Goal: Information Seeking & Learning: Learn about a topic

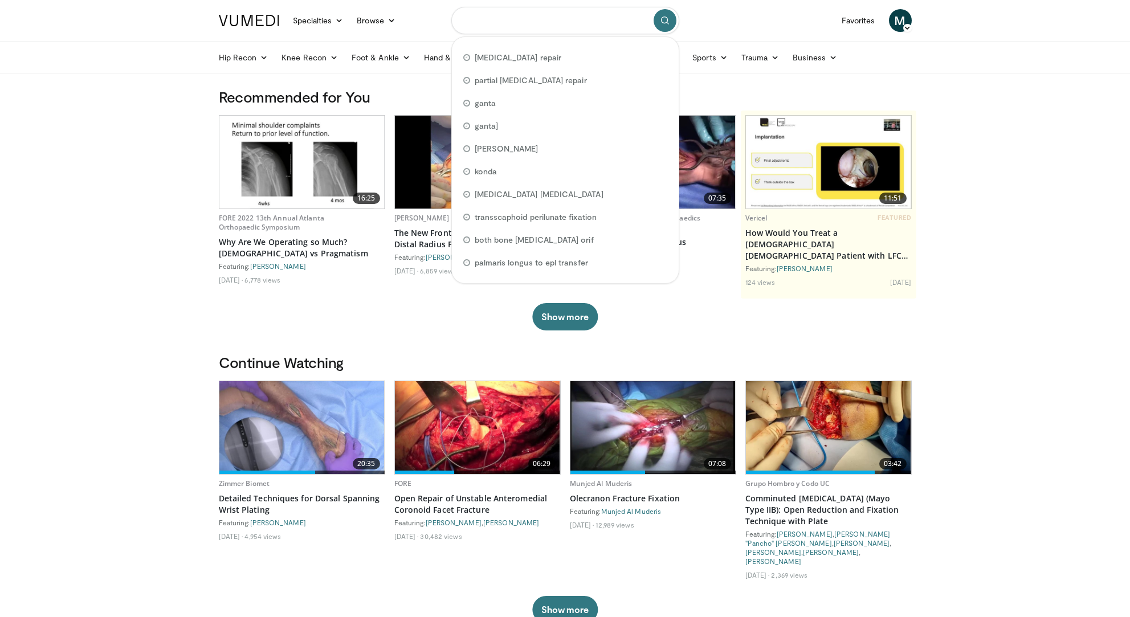
click at [495, 22] on input "Search topics, interventions" at bounding box center [565, 20] width 228 height 27
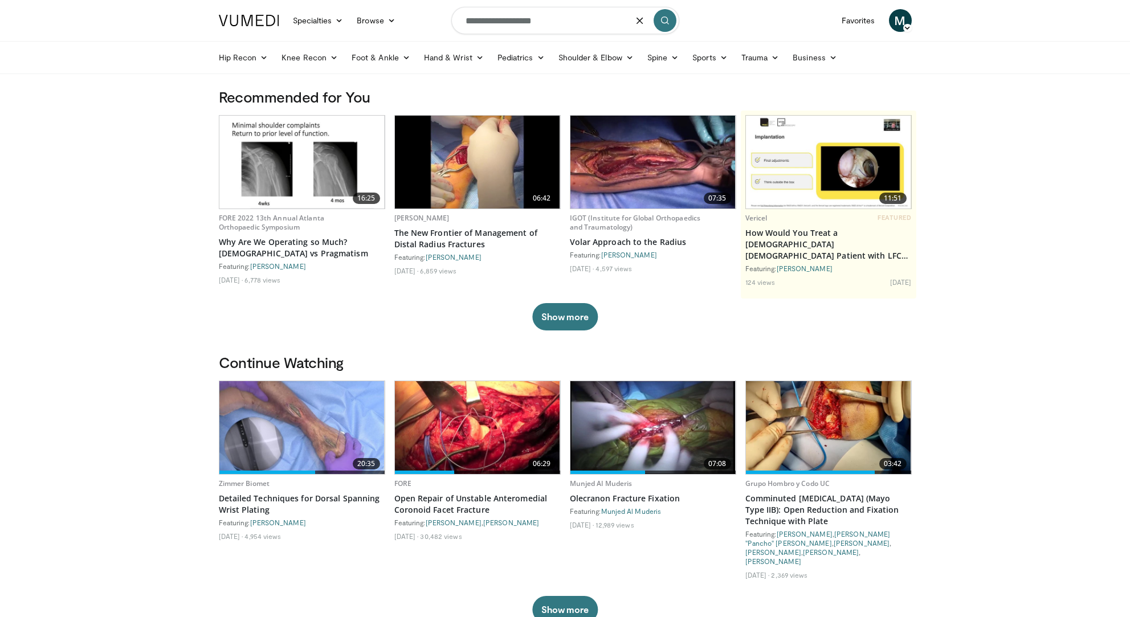
type input "**********"
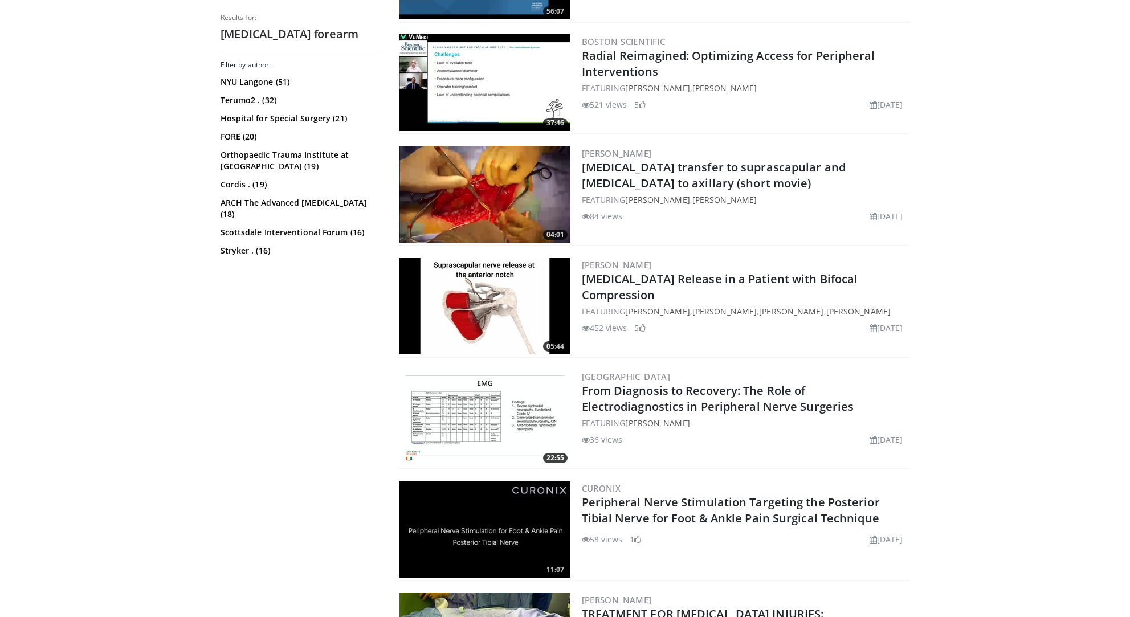
scroll to position [1967, 0]
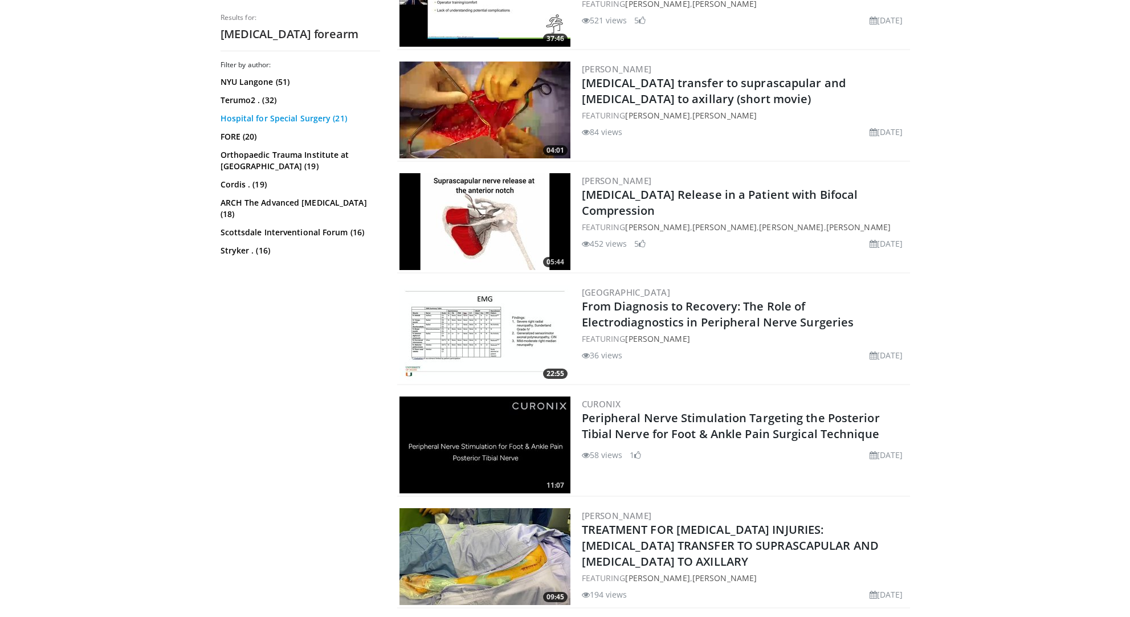
click at [311, 119] on link "Hospital for Special Surgery (21)" at bounding box center [299, 118] width 157 height 11
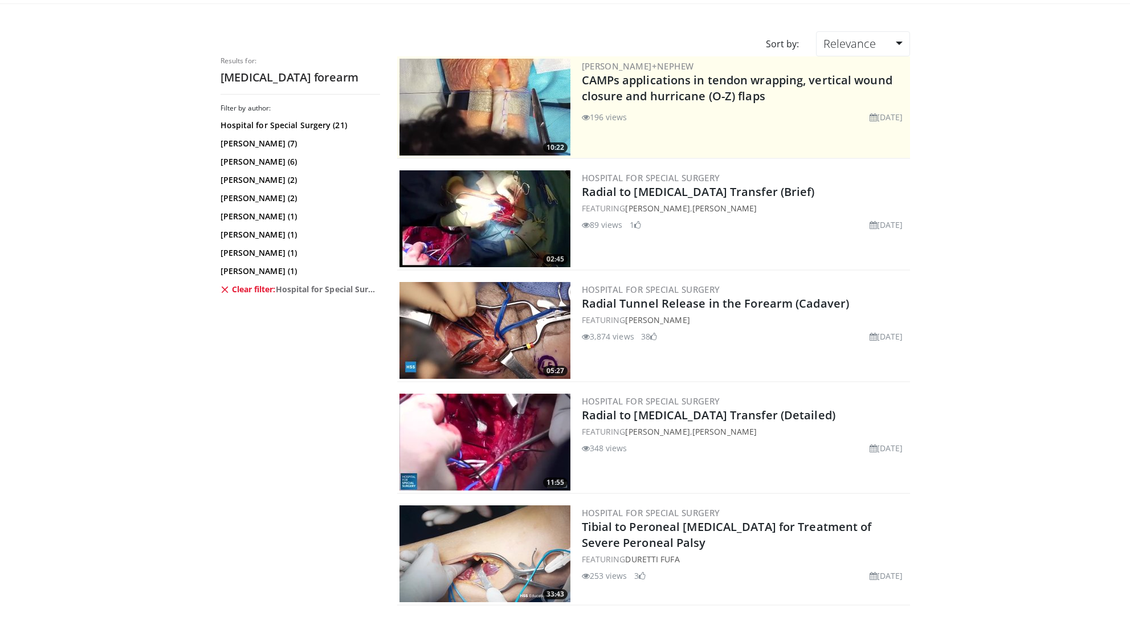
scroll to position [71, 0]
click at [512, 302] on img at bounding box center [485, 330] width 171 height 97
click at [263, 238] on link "[PERSON_NAME] (1)" at bounding box center [299, 234] width 157 height 11
click at [242, 285] on link "Clear filter: Hospital for Special Surgery" at bounding box center [299, 288] width 157 height 11
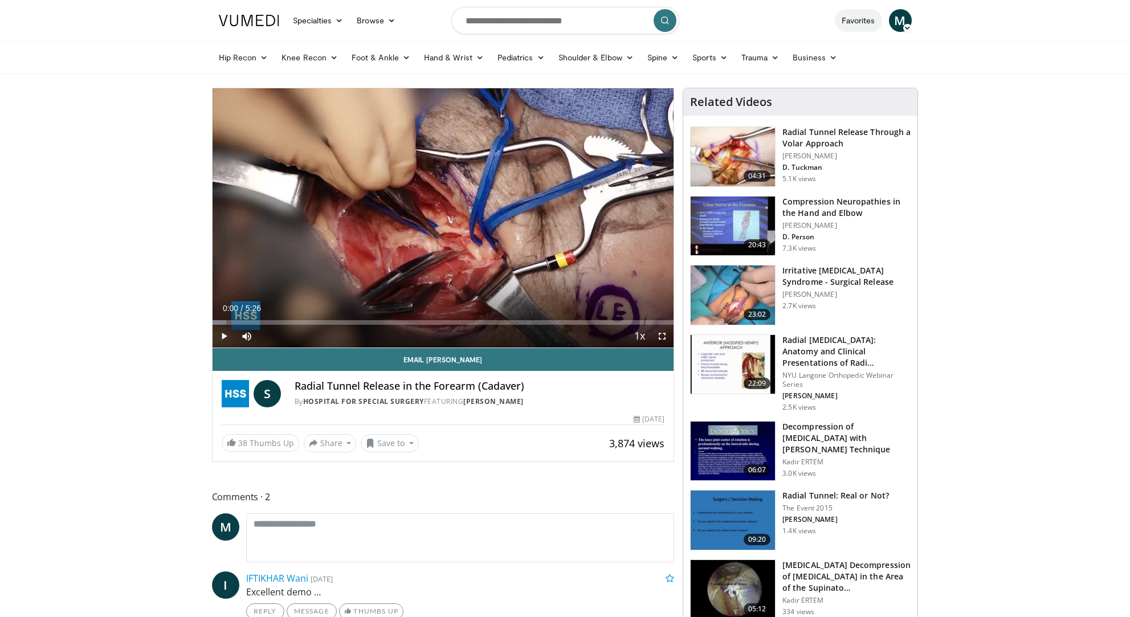
click at [848, 21] on link "Favorites" at bounding box center [858, 20] width 47 height 23
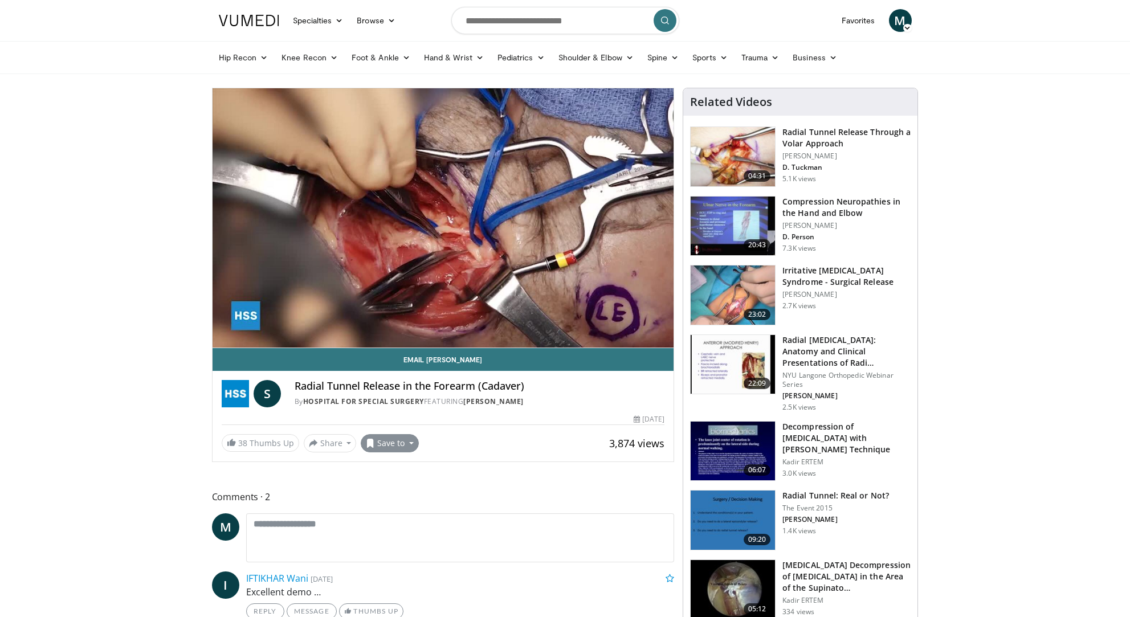
click at [371, 445] on span at bounding box center [370, 443] width 9 height 9
click at [386, 464] on span "Add to Favorites" at bounding box center [410, 468] width 70 height 13
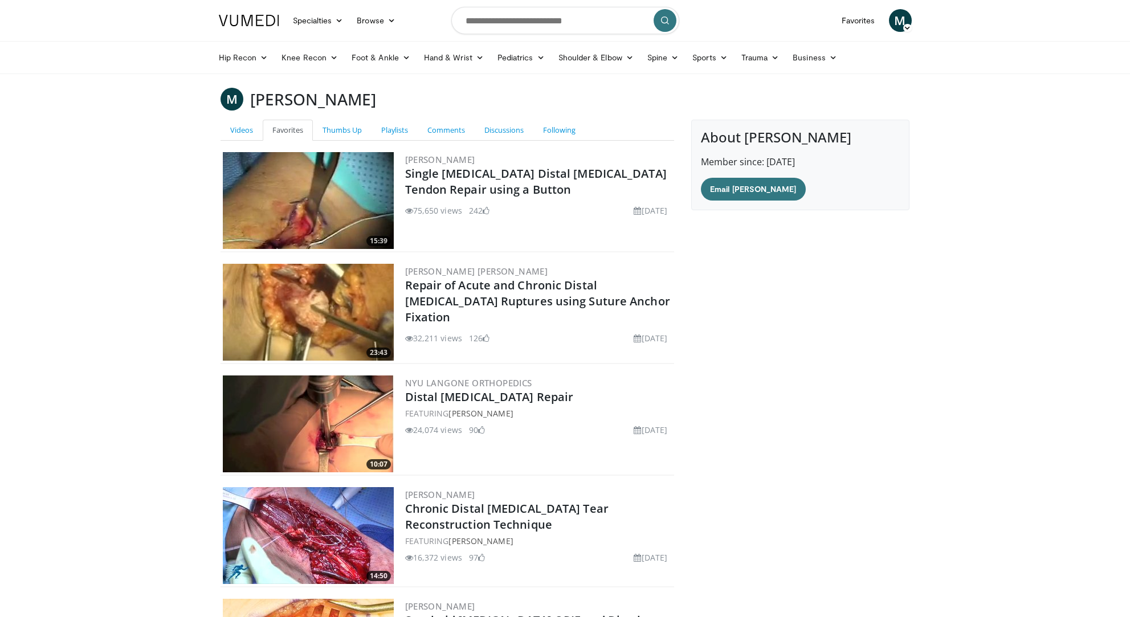
scroll to position [150, 0]
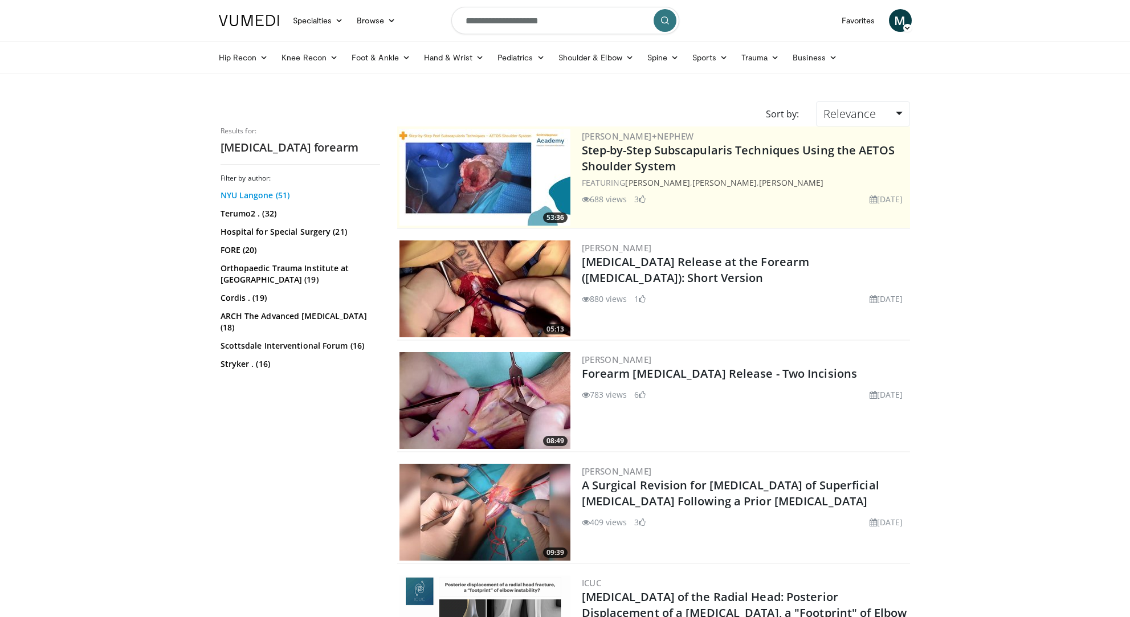
click at [254, 198] on link "NYU Langone (51)" at bounding box center [299, 195] width 157 height 11
click at [571, 25] on input "**********" at bounding box center [565, 20] width 228 height 27
type input "**********"
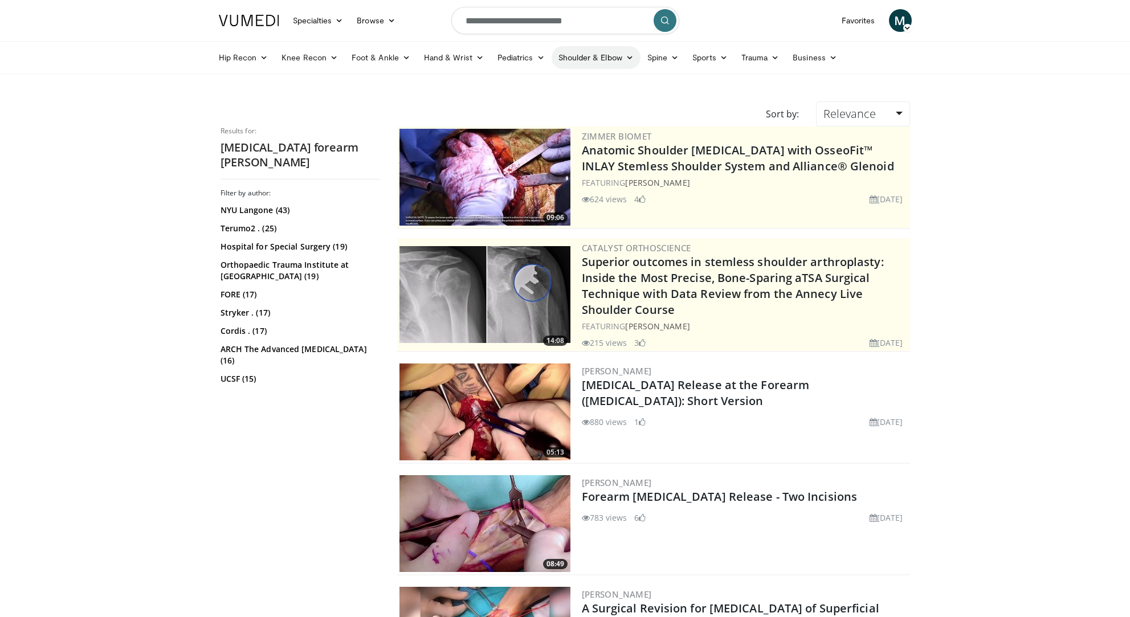
click at [584, 58] on link "Shoulder & Elbow" at bounding box center [596, 57] width 89 height 23
click at [546, 85] on link "Elbow" at bounding box center [573, 84] width 136 height 18
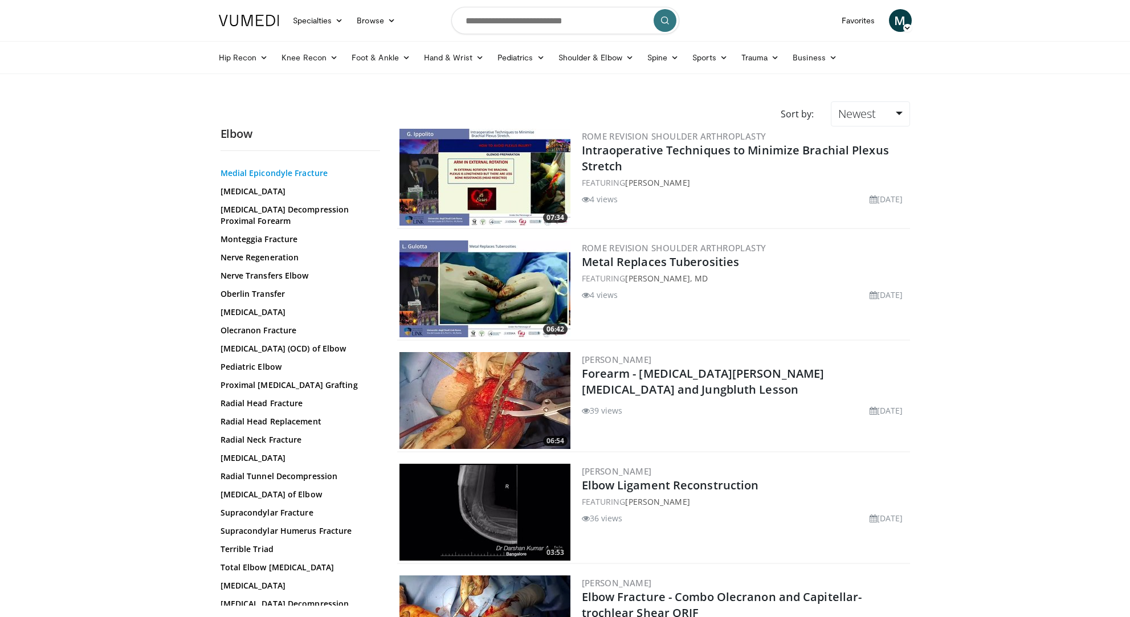
scroll to position [686, 0]
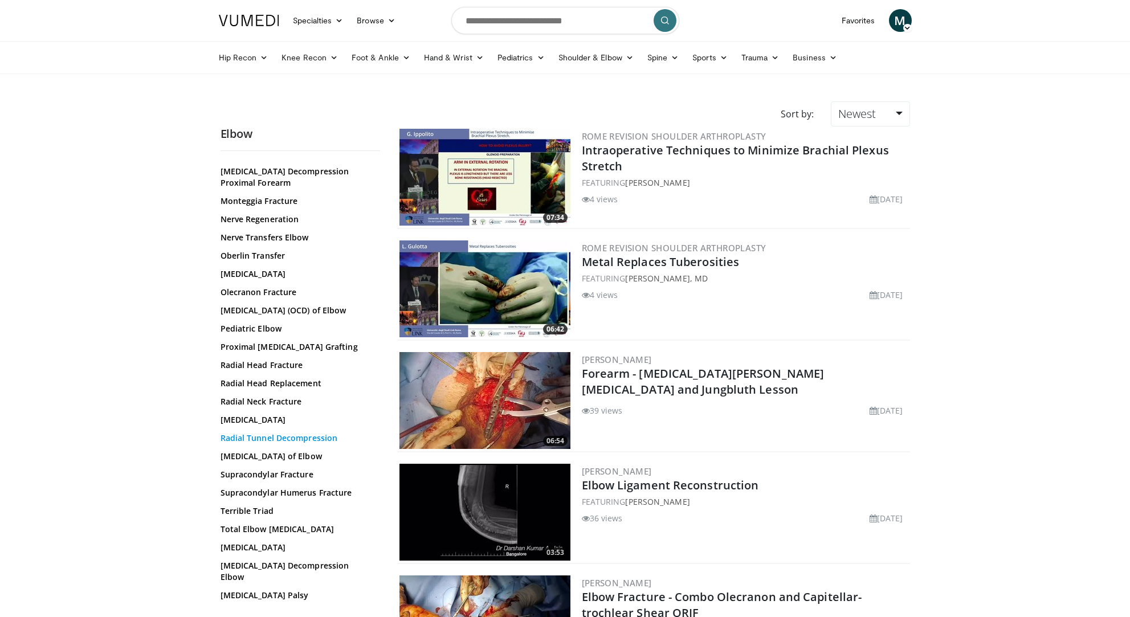
click at [284, 444] on link "Radial Tunnel Decompression" at bounding box center [298, 438] width 154 height 11
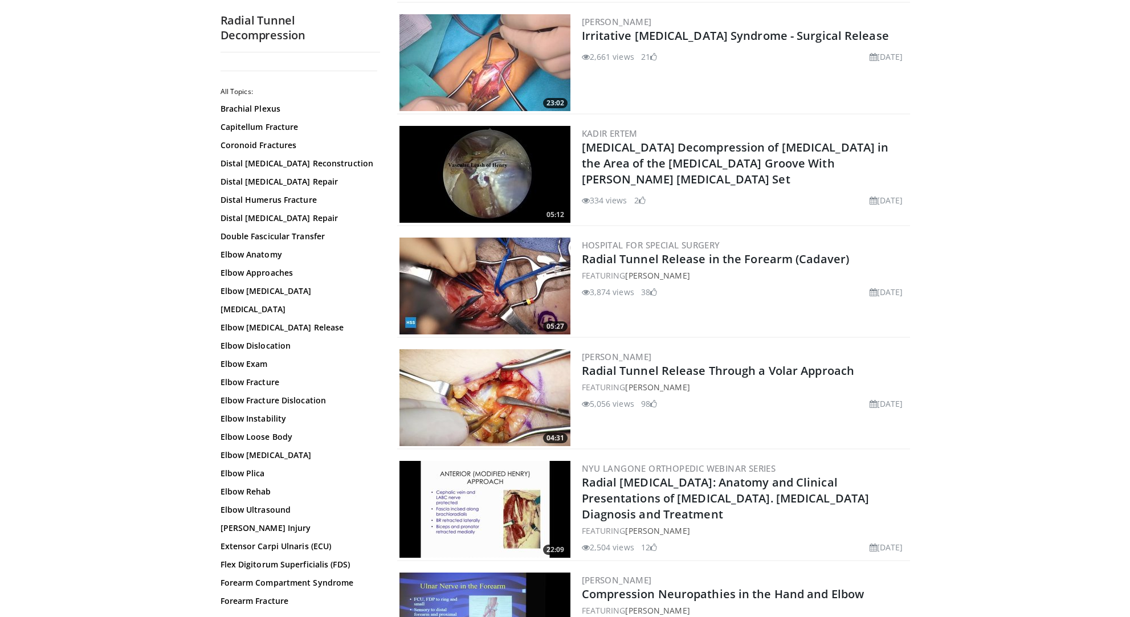
scroll to position [234, 0]
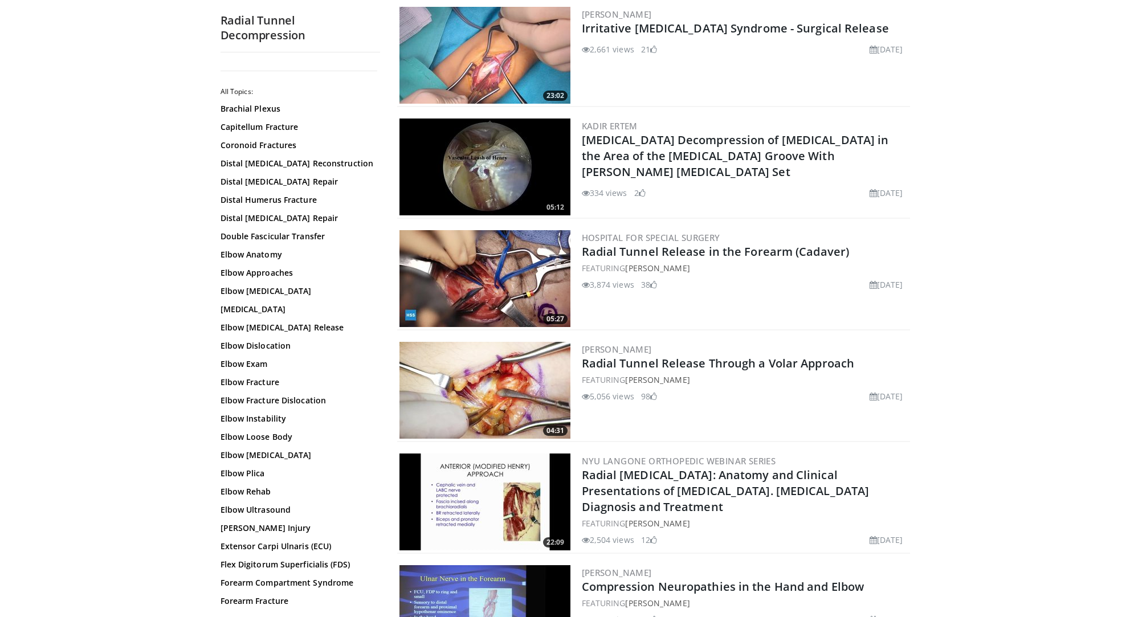
click at [523, 376] on img at bounding box center [485, 390] width 171 height 97
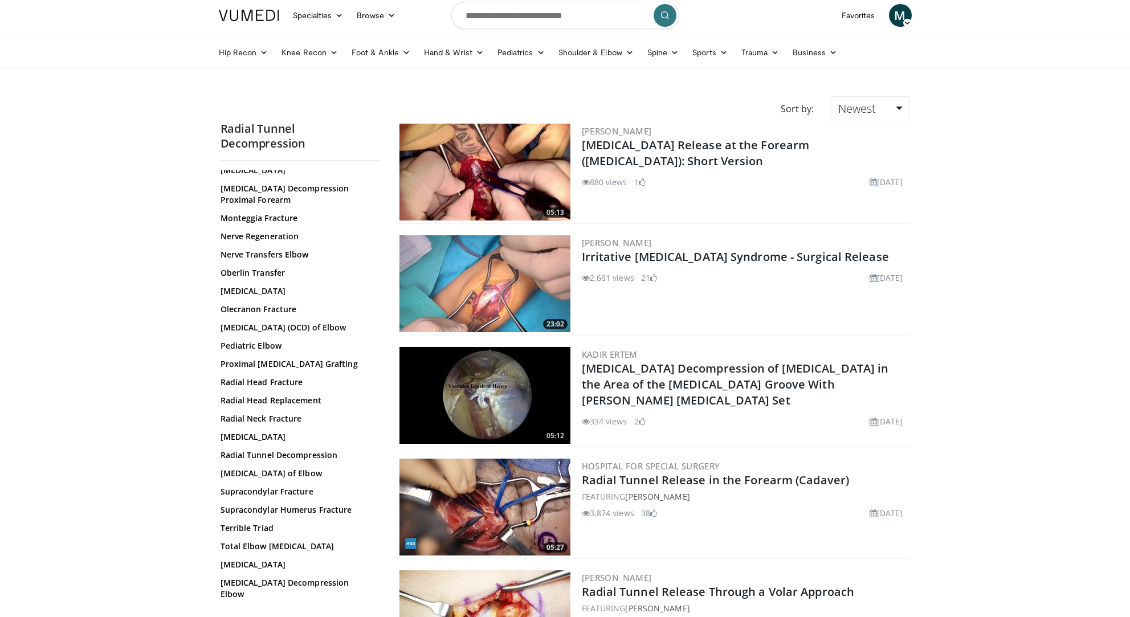
scroll to position [713, 0]
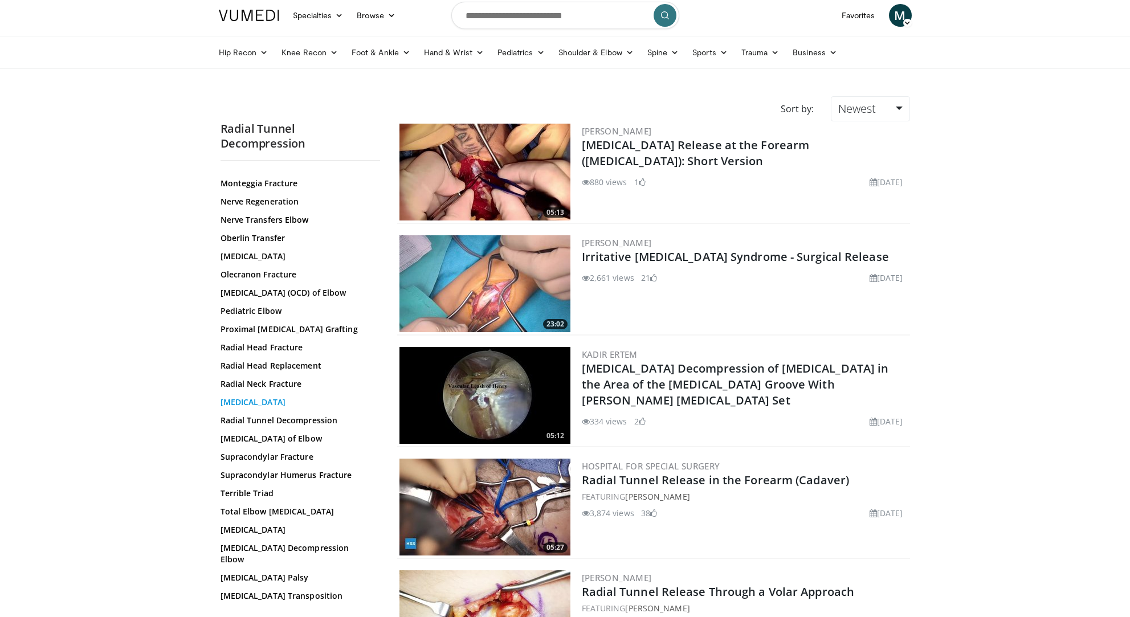
click at [269, 408] on link "Radial Nerve Palsy" at bounding box center [298, 402] width 154 height 11
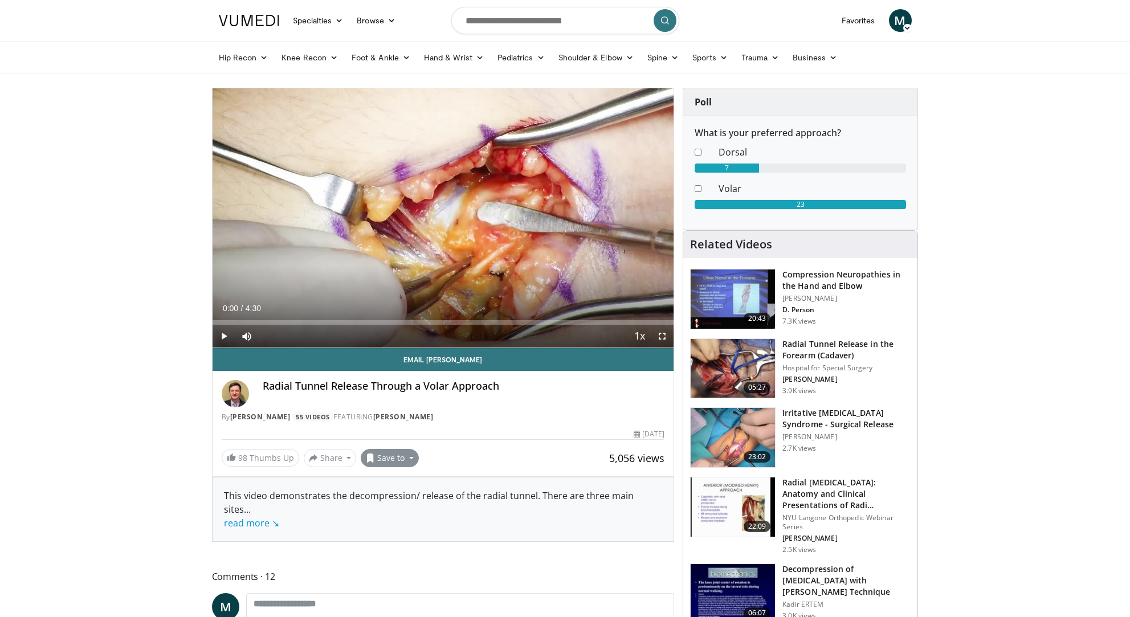
click at [392, 457] on button "Save to" at bounding box center [390, 458] width 58 height 18
click at [393, 482] on span "Add to Favorites" at bounding box center [410, 483] width 70 height 13
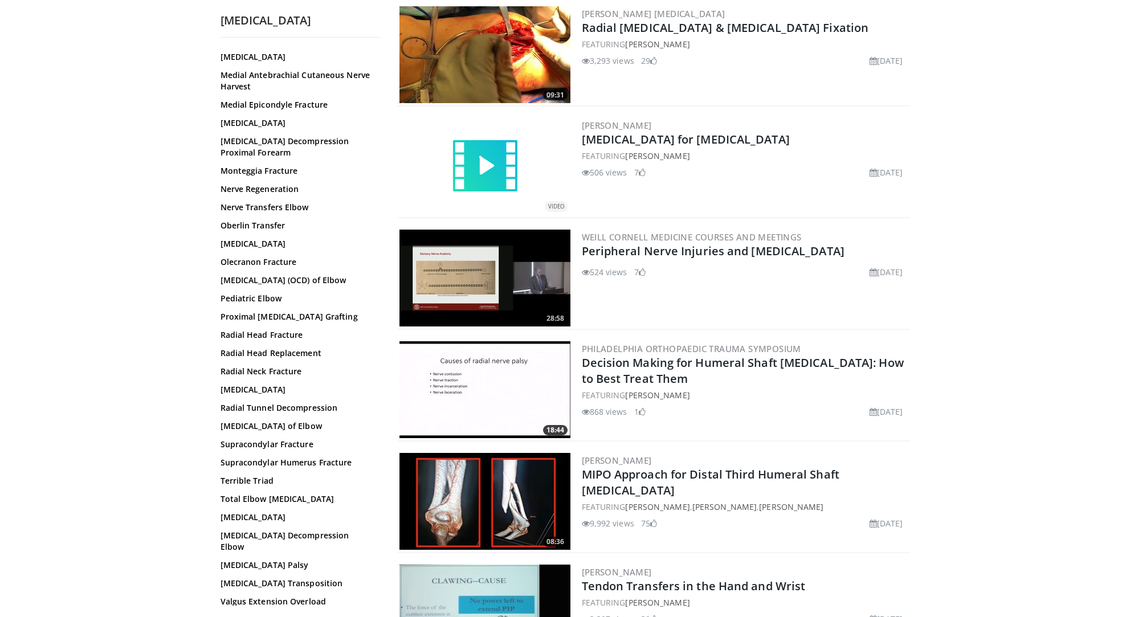
scroll to position [604, 0]
click at [330, 413] on link "Radial Tunnel Decompression" at bounding box center [298, 406] width 154 height 11
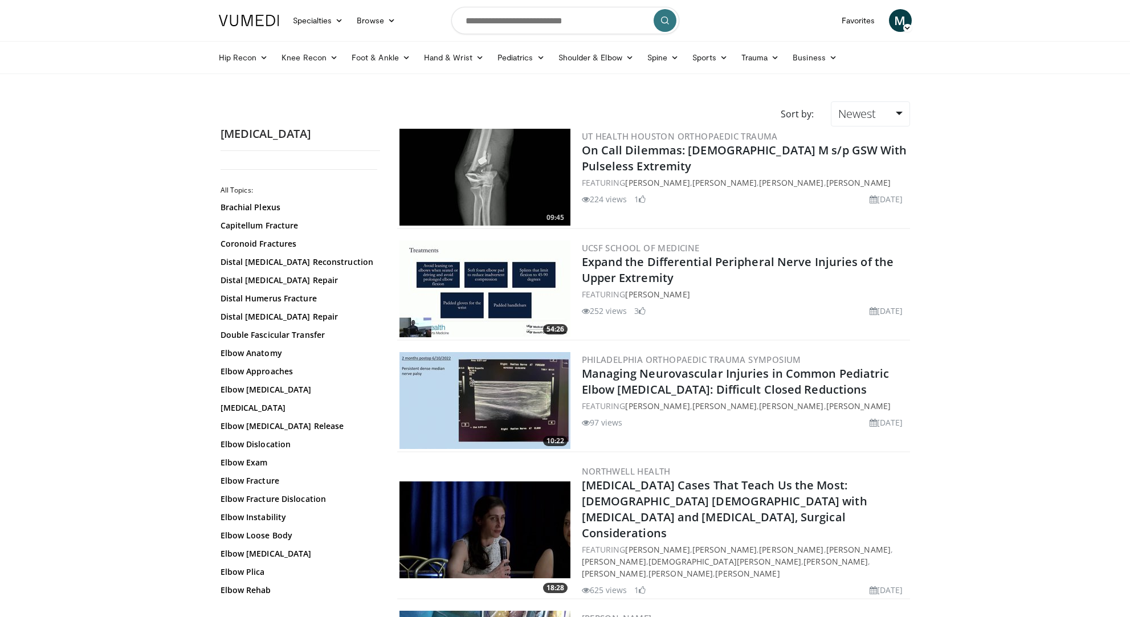
scroll to position [0, 0]
click at [581, 21] on input "Search topics, interventions" at bounding box center [565, 20] width 228 height 27
type input "**********"
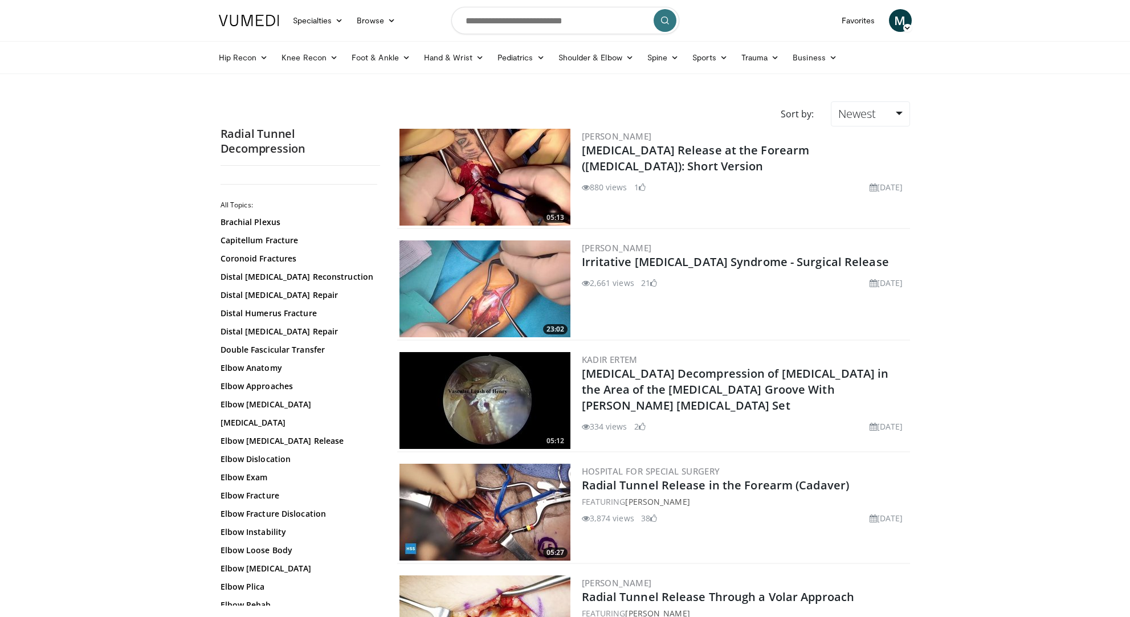
click at [511, 279] on img at bounding box center [485, 289] width 171 height 97
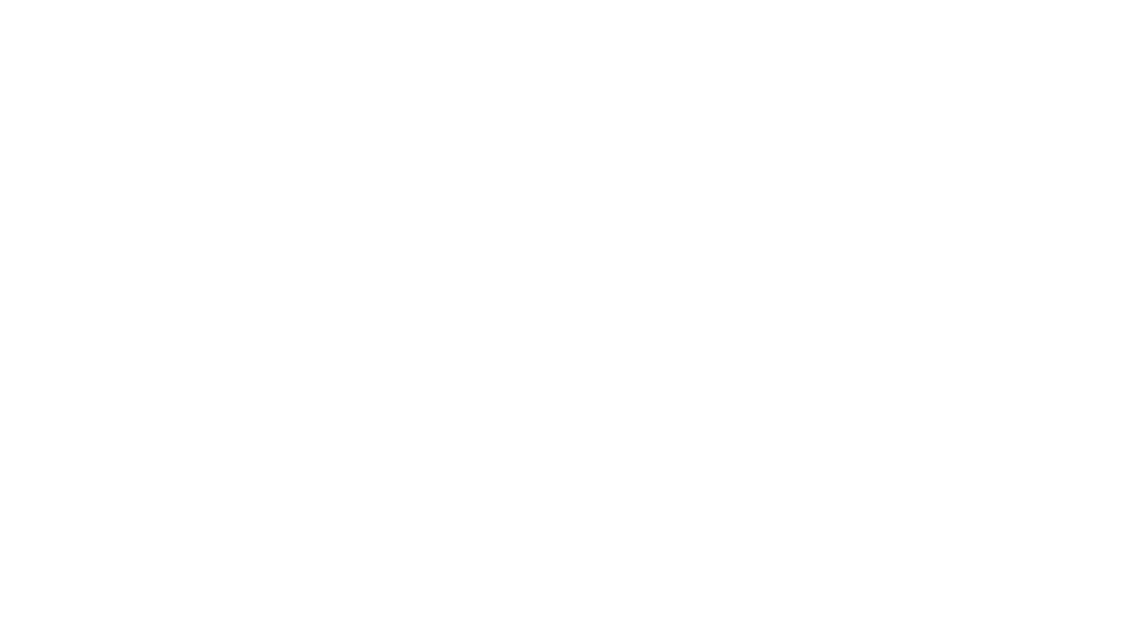
scroll to position [1478, 0]
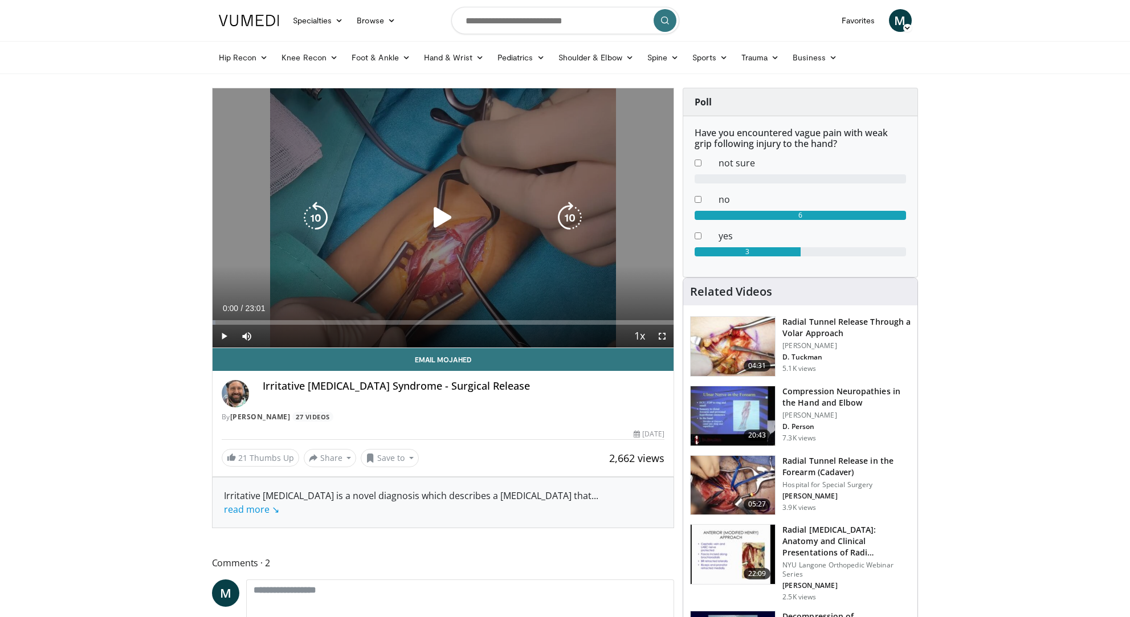
click at [539, 270] on div "10 seconds Tap to unmute" at bounding box center [444, 217] width 462 height 259
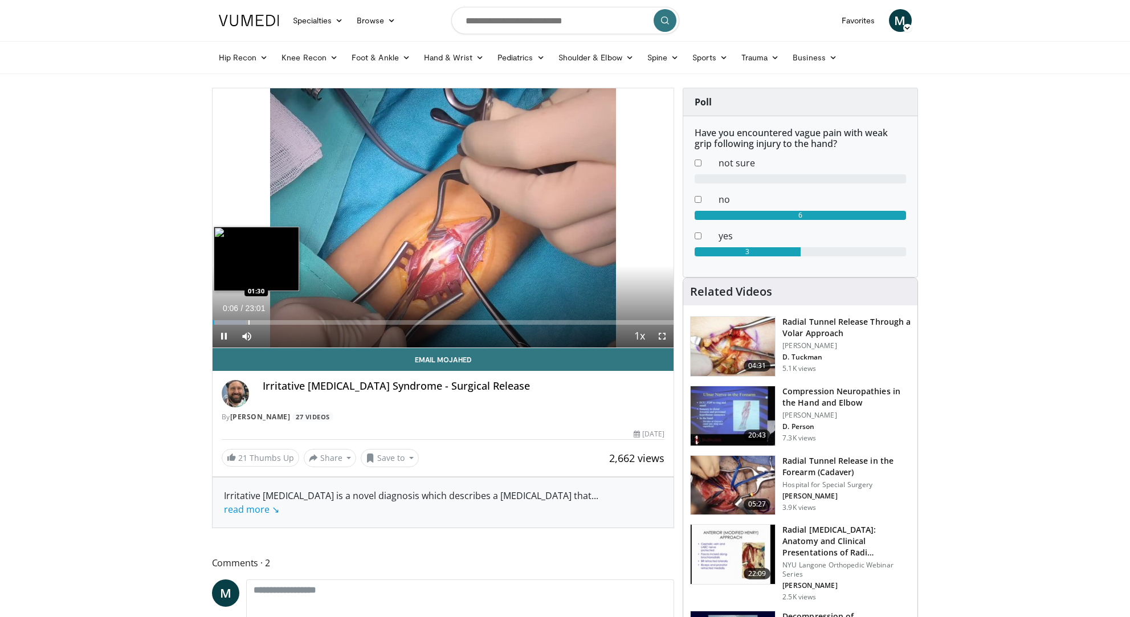
drag, startPoint x: 219, startPoint y: 323, endPoint x: 249, endPoint y: 324, distance: 30.3
click at [249, 324] on video-js "**********" at bounding box center [444, 218] width 462 height 260
drag, startPoint x: 221, startPoint y: 319, endPoint x: 242, endPoint y: 317, distance: 20.6
click at [242, 317] on div "Loaded : 8.65% 01:28 01:28" at bounding box center [444, 319] width 462 height 11
drag, startPoint x: 242, startPoint y: 320, endPoint x: 275, endPoint y: 323, distance: 33.1
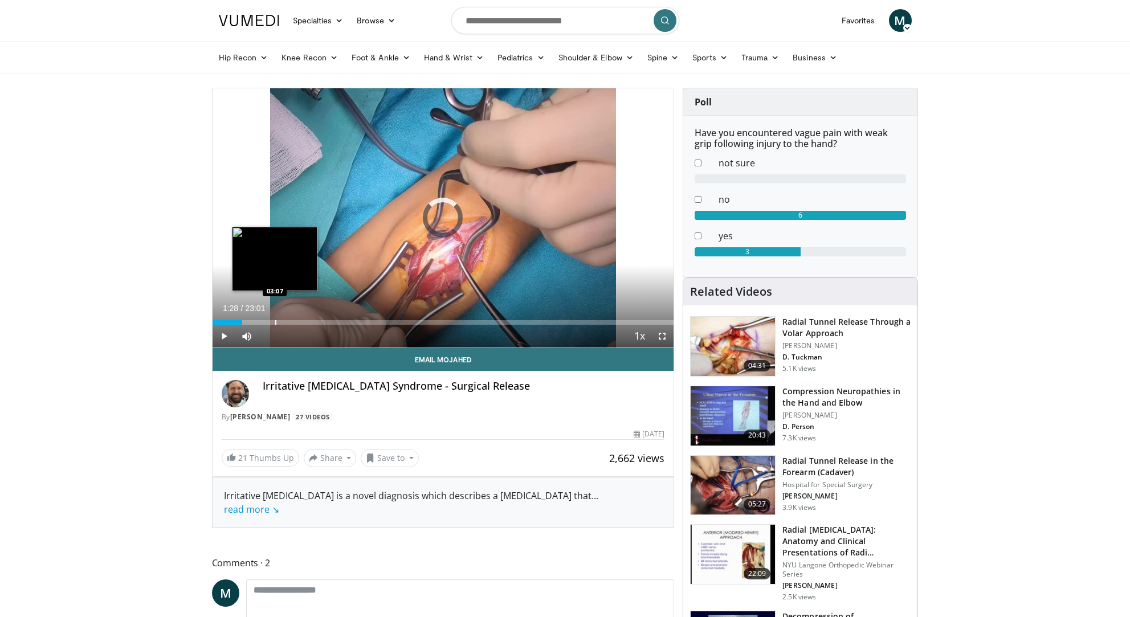
click at [275, 323] on div "Progress Bar" at bounding box center [275, 322] width 1 height 5
drag, startPoint x: 275, startPoint y: 320, endPoint x: 306, endPoint y: 320, distance: 30.2
click at [306, 320] on div "Progress Bar" at bounding box center [306, 322] width 1 height 5
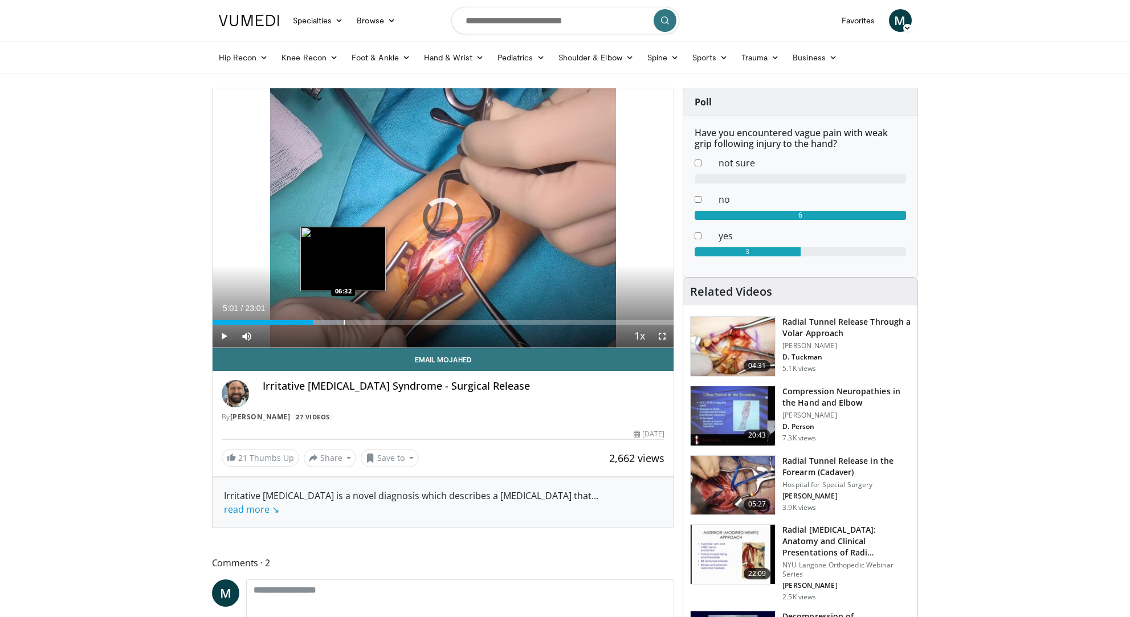
drag, startPoint x: 313, startPoint y: 322, endPoint x: 343, endPoint y: 323, distance: 30.2
click at [344, 323] on div "Progress Bar" at bounding box center [344, 322] width 1 height 5
drag, startPoint x: 347, startPoint y: 324, endPoint x: 355, endPoint y: 323, distance: 8.6
click at [356, 323] on div "Progress Bar" at bounding box center [356, 322] width 1 height 5
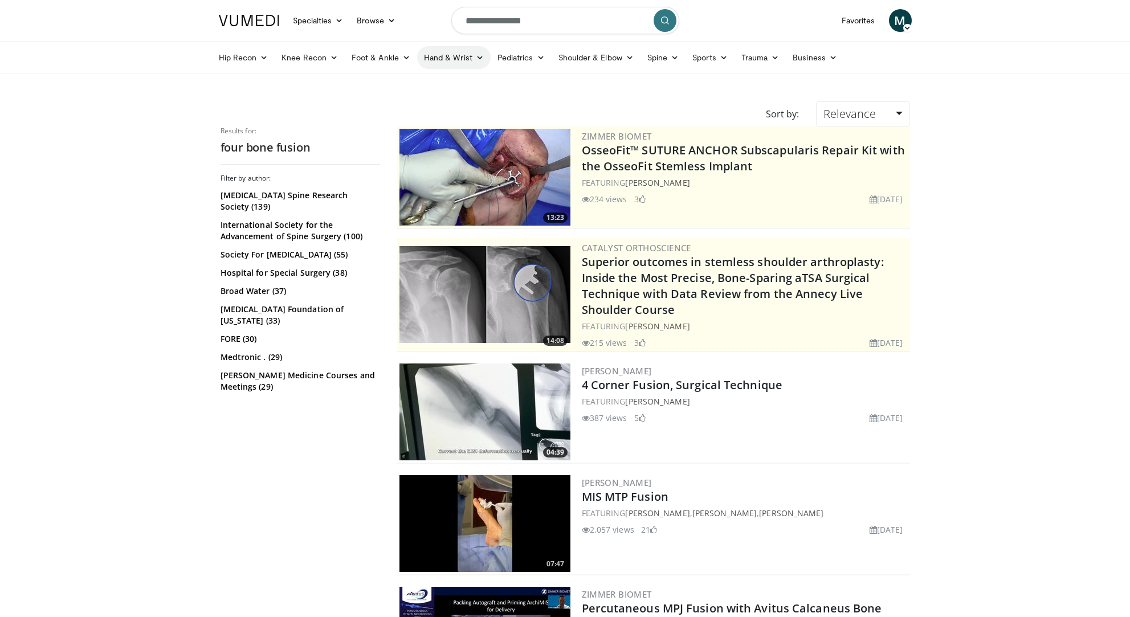
click at [462, 56] on link "Hand & Wrist" at bounding box center [454, 57] width 74 height 23
click at [440, 97] on link "Wrist" at bounding box center [486, 102] width 136 height 18
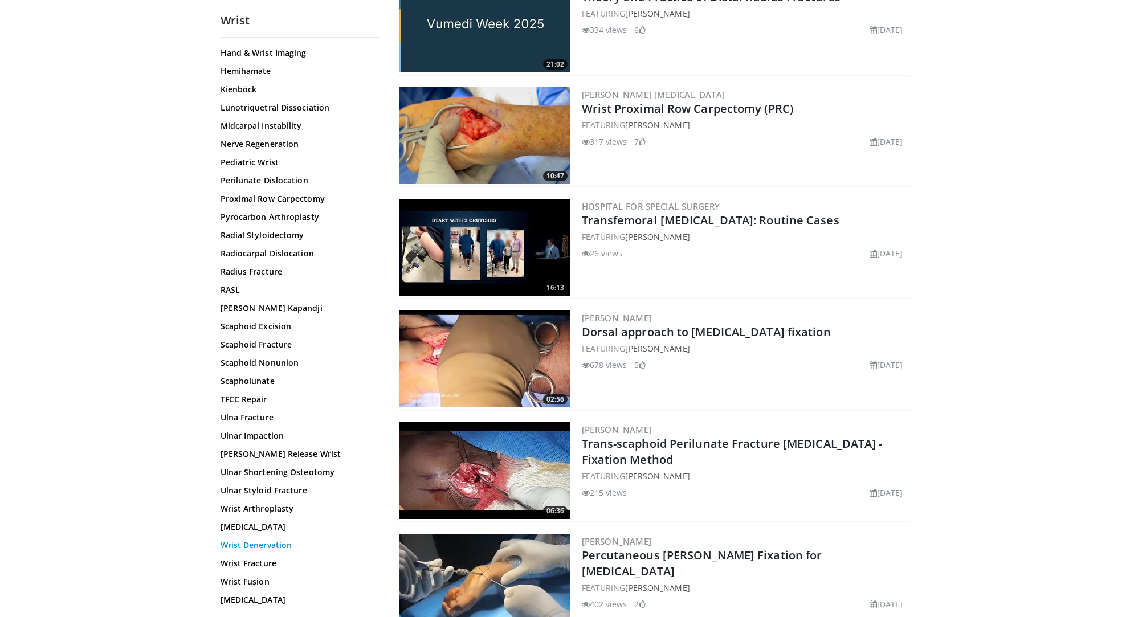
scroll to position [489, 0]
click at [255, 580] on link "Wrist Fusion" at bounding box center [298, 581] width 154 height 11
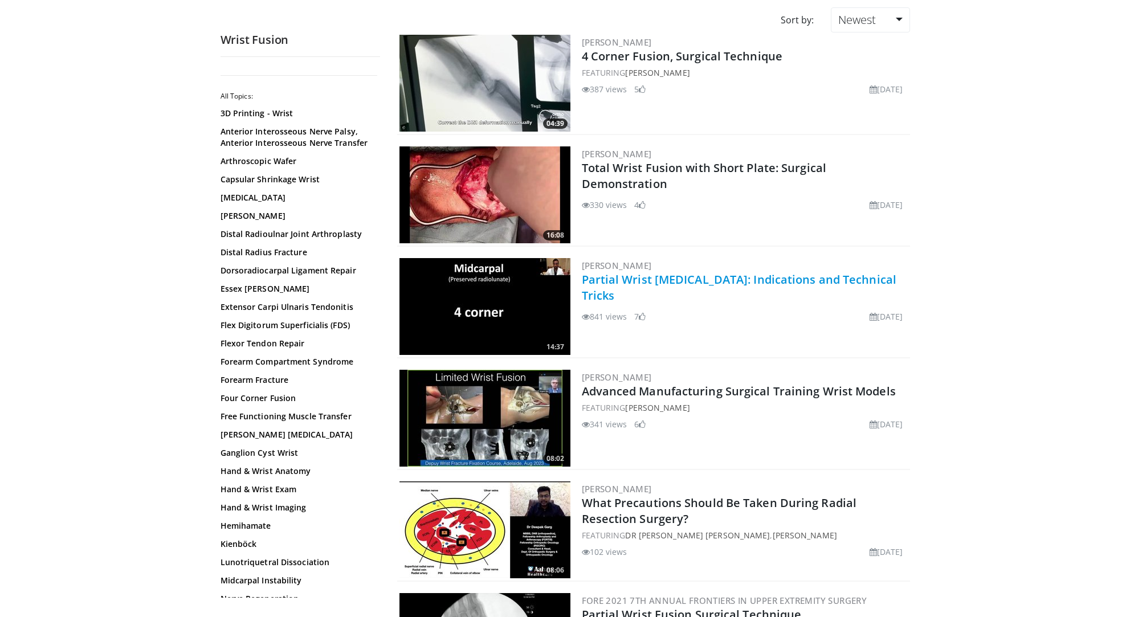
scroll to position [95, 0]
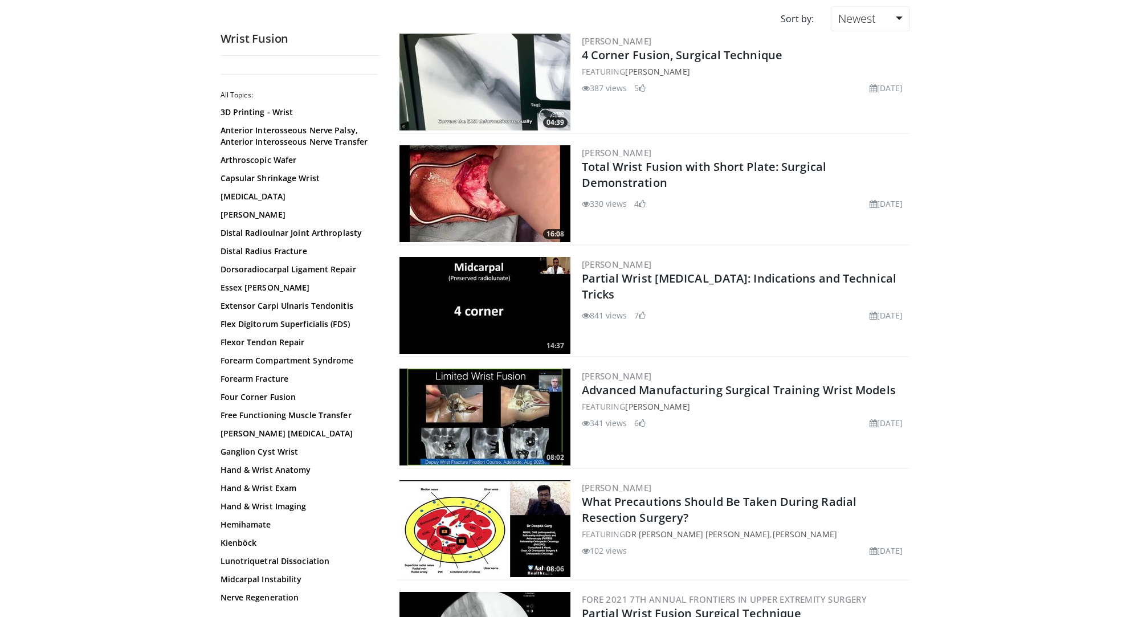
click at [494, 92] on img at bounding box center [485, 82] width 171 height 97
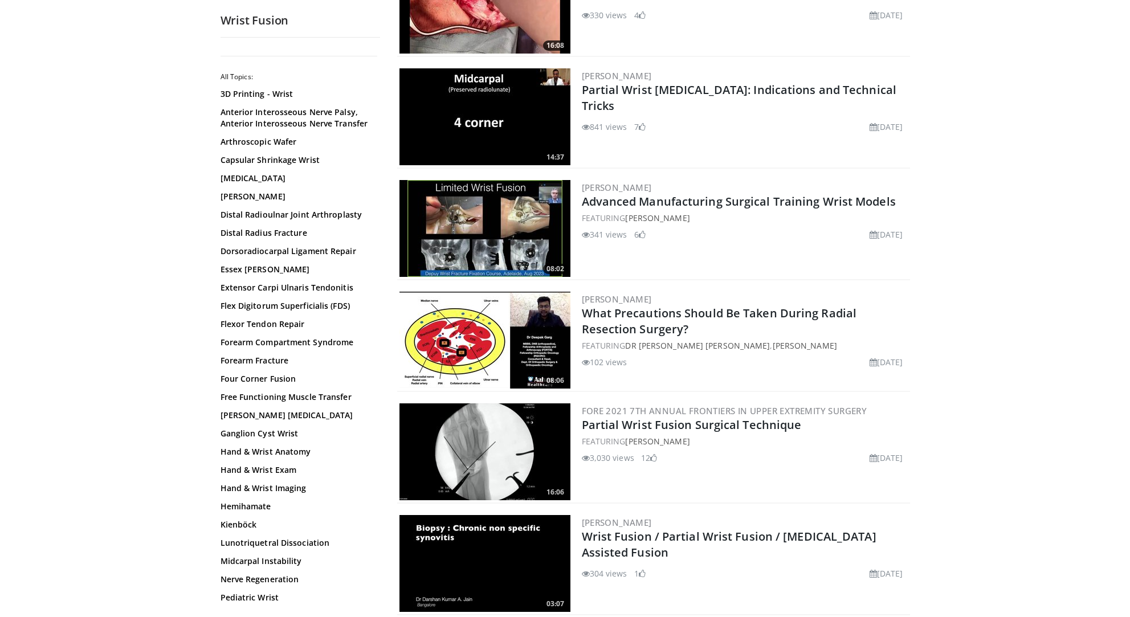
scroll to position [376, 0]
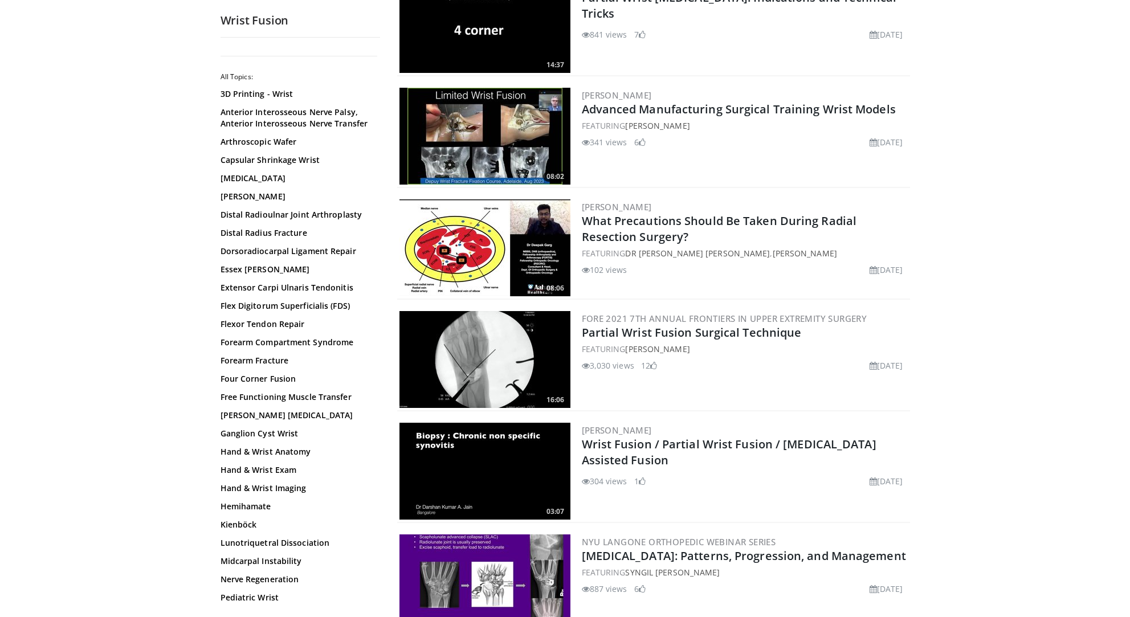
click at [489, 365] on img at bounding box center [485, 359] width 171 height 97
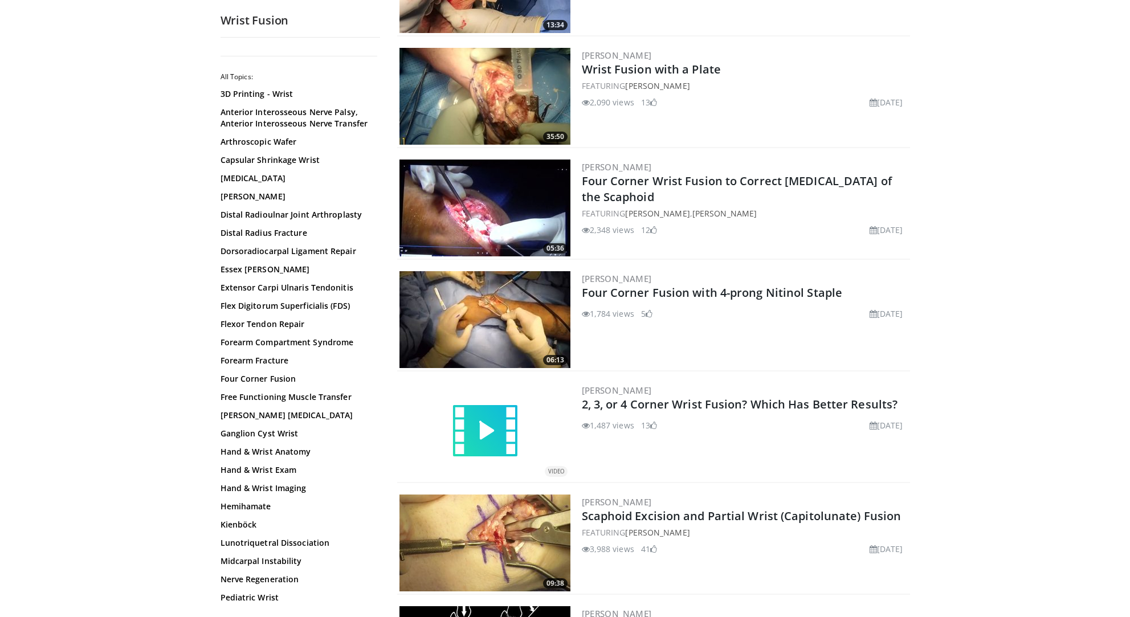
scroll to position [1088, 0]
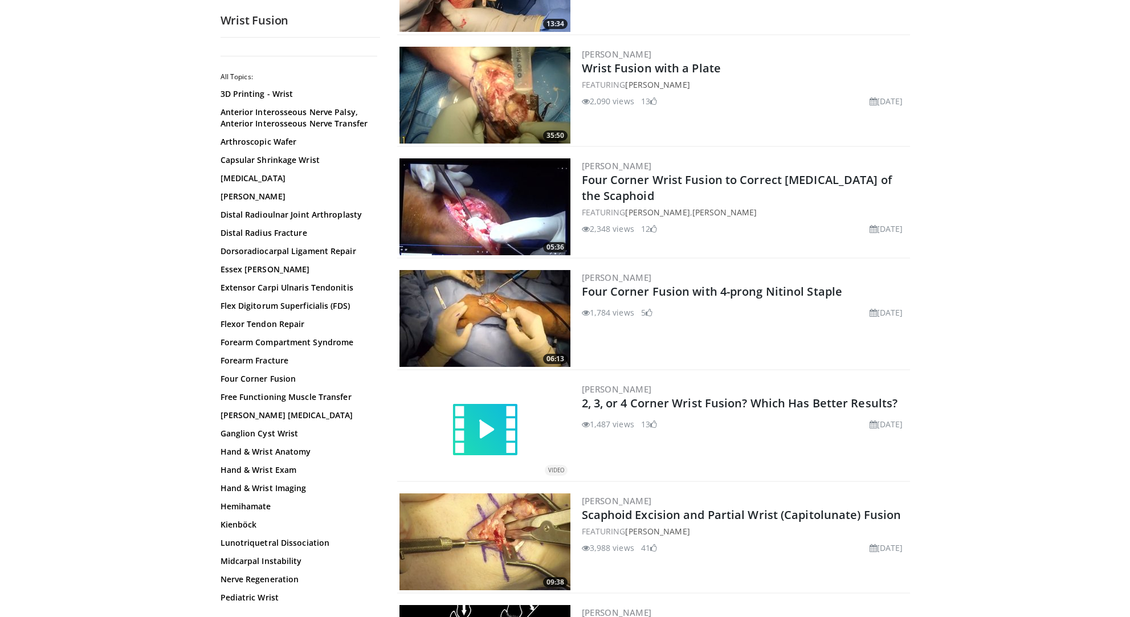
click at [487, 319] on img at bounding box center [485, 318] width 171 height 97
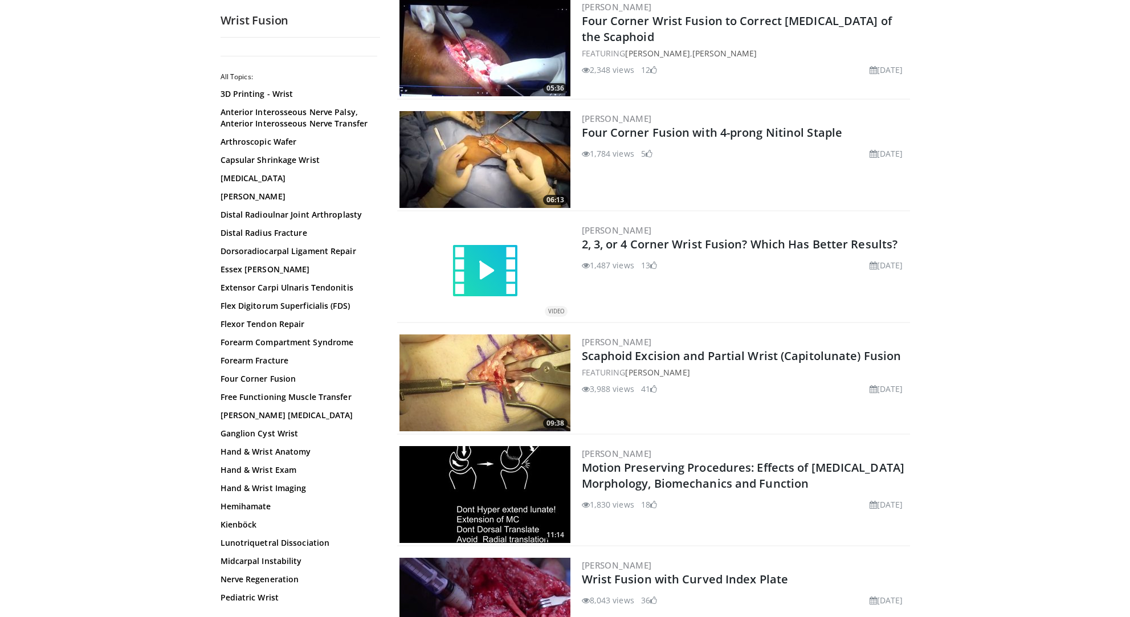
scroll to position [1259, 0]
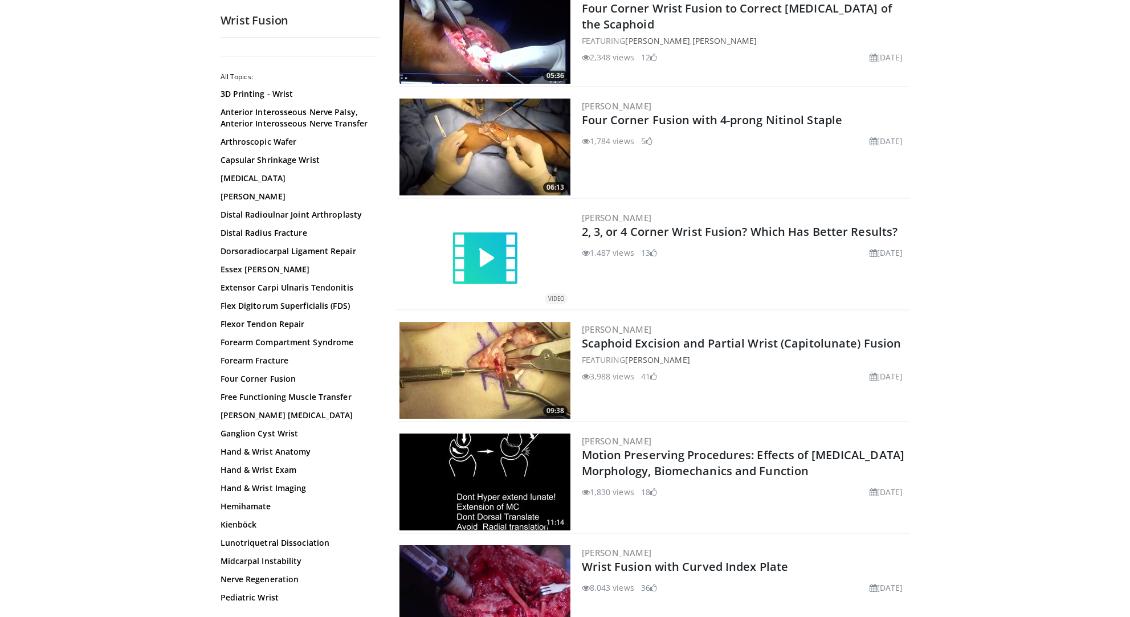
click at [494, 390] on img at bounding box center [485, 370] width 171 height 97
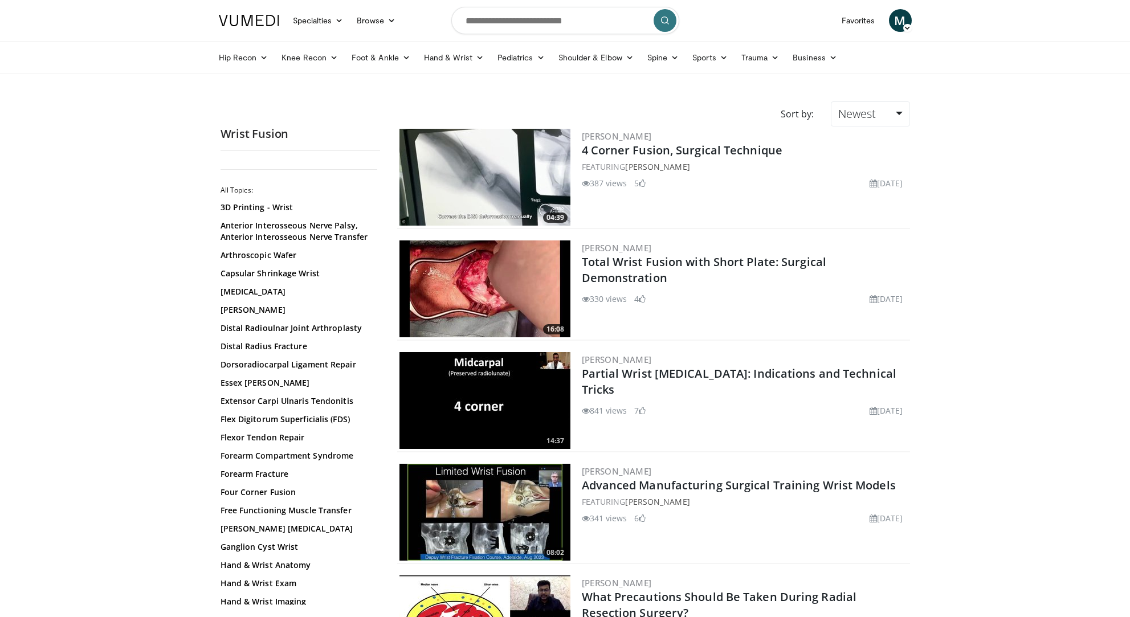
scroll to position [0, 0]
click at [902, 25] on span "M" at bounding box center [900, 20] width 23 height 23
click at [818, 152] on link "Logout" at bounding box center [843, 148] width 136 height 18
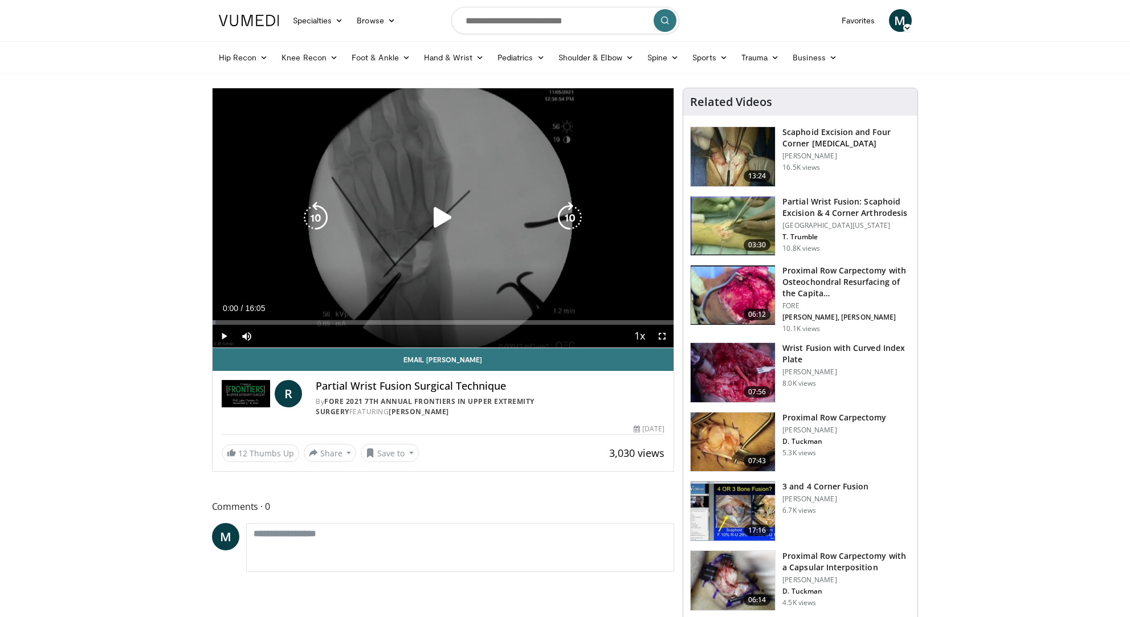
click at [441, 210] on icon "Video Player" at bounding box center [443, 218] width 32 height 32
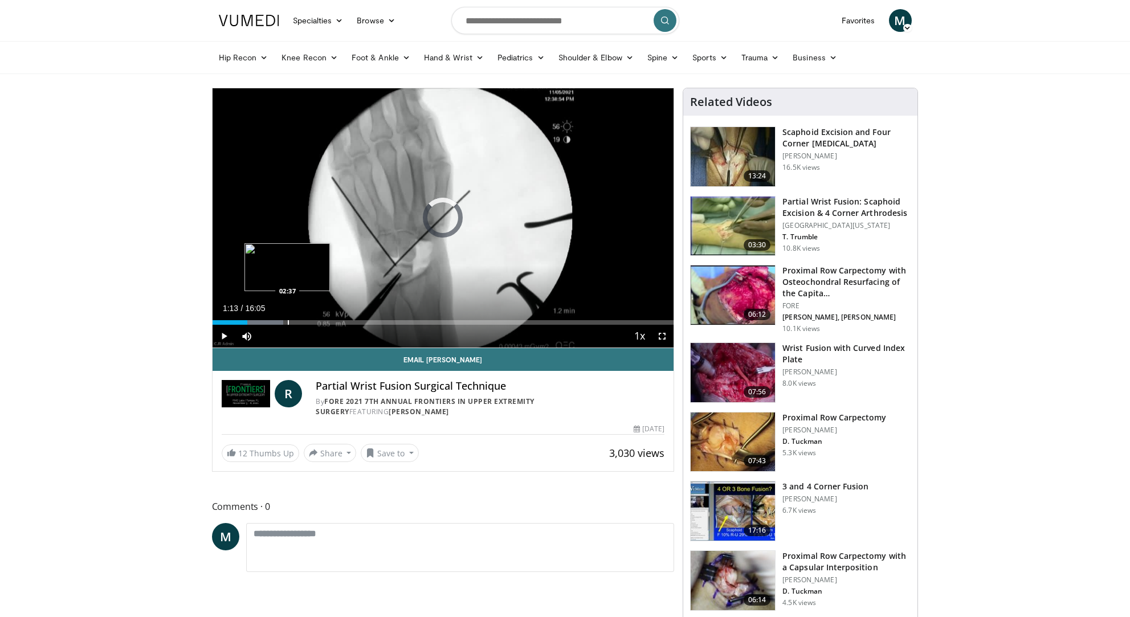
drag, startPoint x: 247, startPoint y: 320, endPoint x: 287, endPoint y: 318, distance: 40.0
click at [287, 318] on div "Loaded : 15.42% 02:36 02:37" at bounding box center [444, 319] width 462 height 11
drag, startPoint x: 287, startPoint y: 325, endPoint x: 349, endPoint y: 327, distance: 62.7
click at [349, 327] on div "Current Time 2:37 / Duration 16:05 Pause Skip Backward Skip Forward Mute 98% Lo…" at bounding box center [444, 336] width 462 height 23
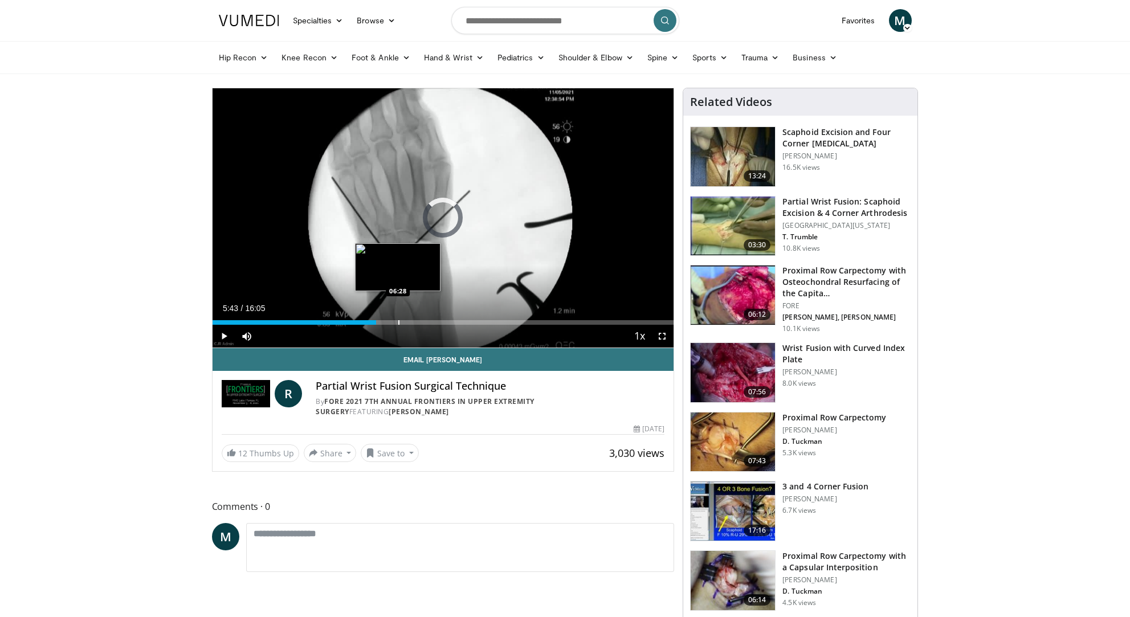
drag, startPoint x: 283, startPoint y: 317, endPoint x: 398, endPoint y: 319, distance: 115.2
click at [398, 319] on div "Loaded : 0.00% 06:26 06:28" at bounding box center [444, 319] width 462 height 11
drag, startPoint x: 399, startPoint y: 320, endPoint x: 446, endPoint y: 320, distance: 47.3
click at [447, 320] on div "Progress Bar" at bounding box center [447, 322] width 1 height 5
drag, startPoint x: 443, startPoint y: 320, endPoint x: 486, endPoint y: 327, distance: 43.9
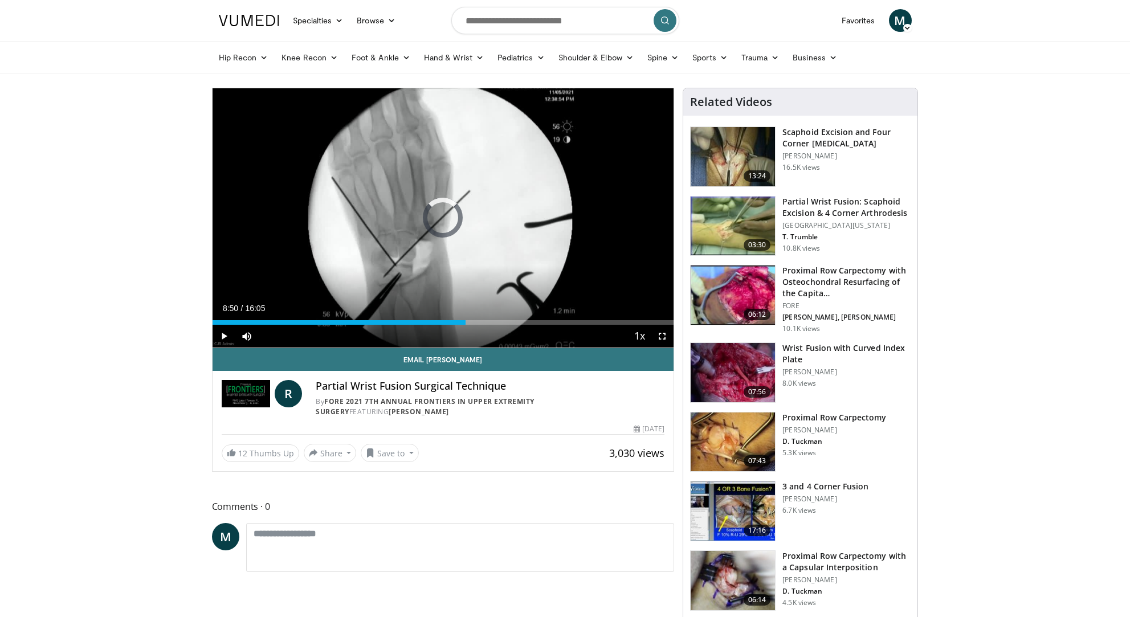
click at [486, 327] on div "Current Time 8:50 / Duration 16:05 Play Skip Backward Skip Forward Mute 98% Loa…" at bounding box center [444, 336] width 462 height 23
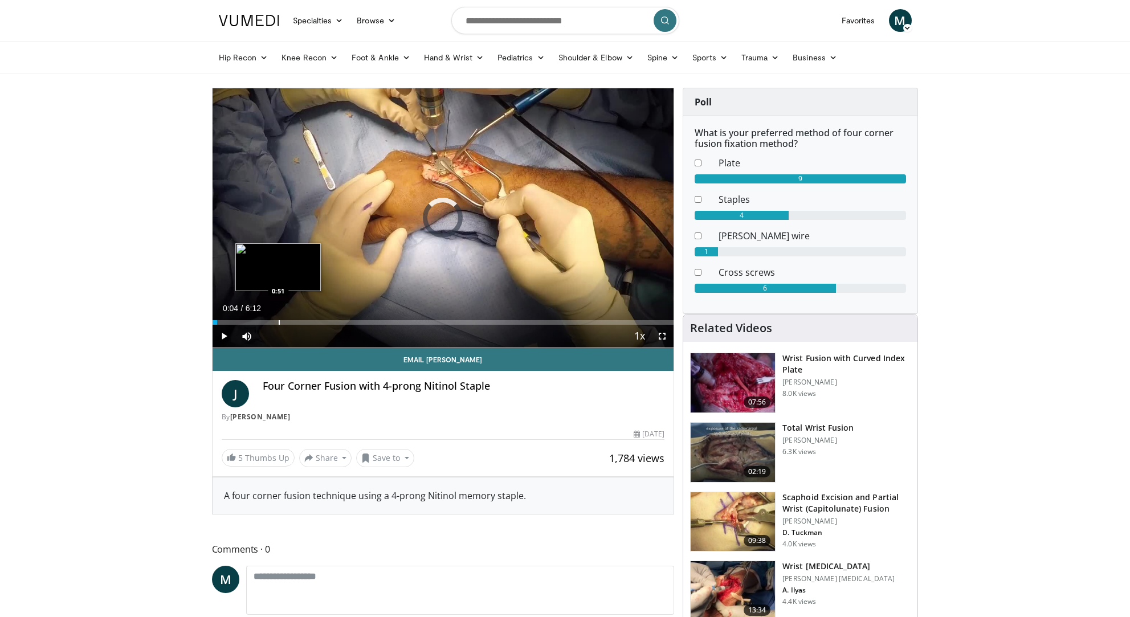
drag, startPoint x: 217, startPoint y: 321, endPoint x: 278, endPoint y: 324, distance: 61.1
click at [279, 324] on div "Progress Bar" at bounding box center [279, 322] width 1 height 5
drag, startPoint x: 280, startPoint y: 324, endPoint x: 314, endPoint y: 324, distance: 34.2
click at [315, 324] on div "Progress Bar" at bounding box center [315, 322] width 1 height 5
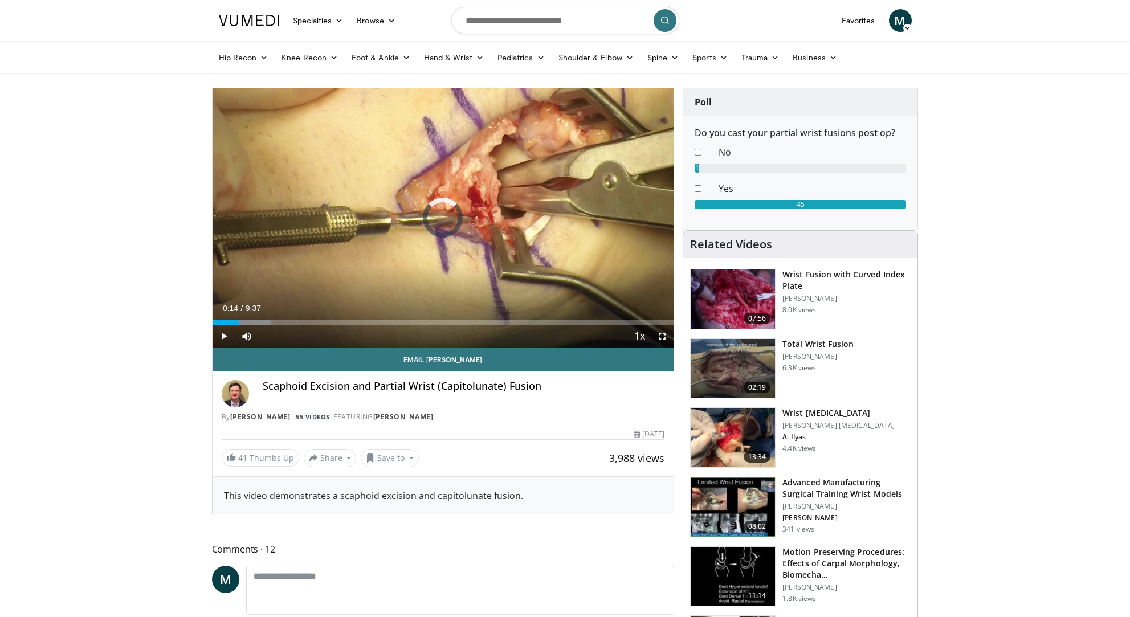
drag, startPoint x: 223, startPoint y: 323, endPoint x: 295, endPoint y: 326, distance: 71.9
click at [295, 326] on div "Current Time 0:14 / Duration 9:37 Play Skip Backward Skip Forward Mute Loaded :…" at bounding box center [444, 336] width 462 height 23
drag, startPoint x: 296, startPoint y: 322, endPoint x: 365, endPoint y: 326, distance: 68.5
click at [365, 326] on div "Current Time 1:45 / Duration 9:37 Play Skip Backward Skip Forward Mute Loaded :…" at bounding box center [444, 336] width 462 height 23
drag, startPoint x: 365, startPoint y: 324, endPoint x: 430, endPoint y: 325, distance: 65.0
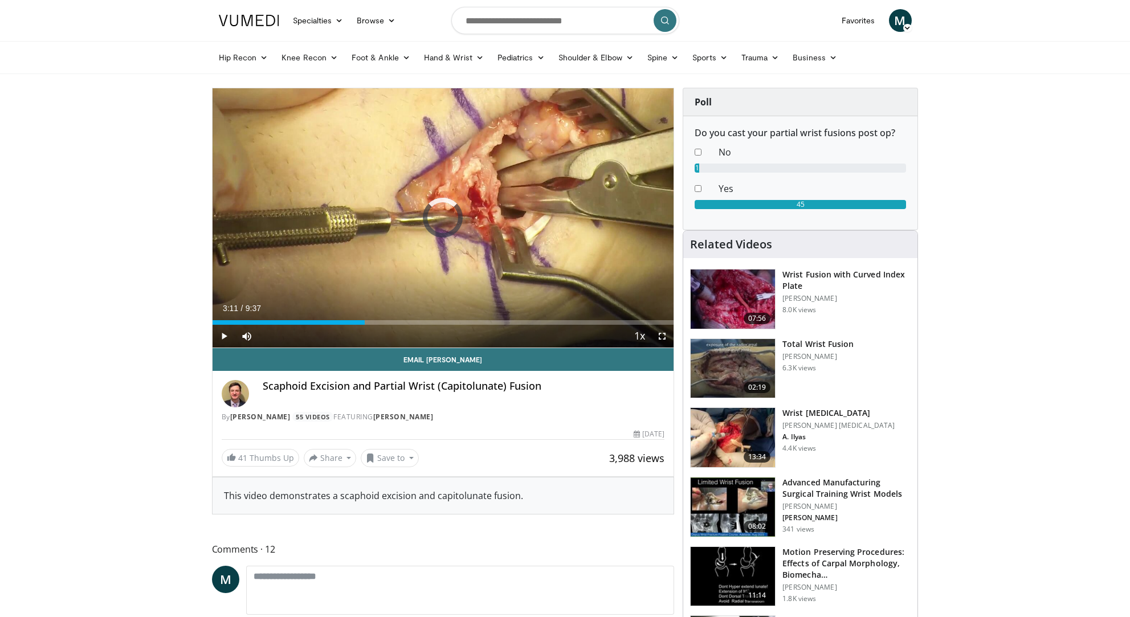
click at [430, 325] on div "Current Time 3:11 / Duration 9:37 Play Skip Backward Skip Forward Mute Loaded :…" at bounding box center [444, 336] width 462 height 23
drag, startPoint x: 432, startPoint y: 322, endPoint x: 469, endPoint y: 322, distance: 37.1
click at [469, 322] on div "Progress Bar" at bounding box center [469, 322] width 1 height 5
drag, startPoint x: 469, startPoint y: 322, endPoint x: 504, endPoint y: 319, distance: 35.4
click at [504, 319] on div "Loaded : 0.00% 6:05 6:05" at bounding box center [444, 319] width 462 height 11
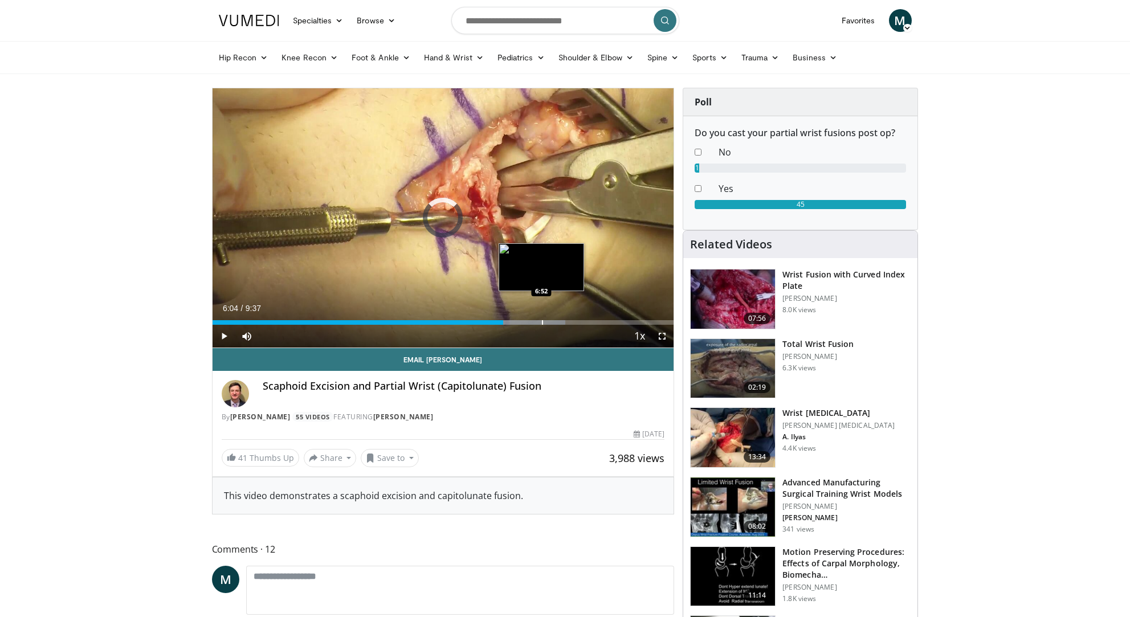
drag, startPoint x: 503, startPoint y: 322, endPoint x: 542, endPoint y: 323, distance: 38.8
click at [542, 323] on div "Progress Bar" at bounding box center [542, 322] width 1 height 5
